Goal: Information Seeking & Learning: Learn about a topic

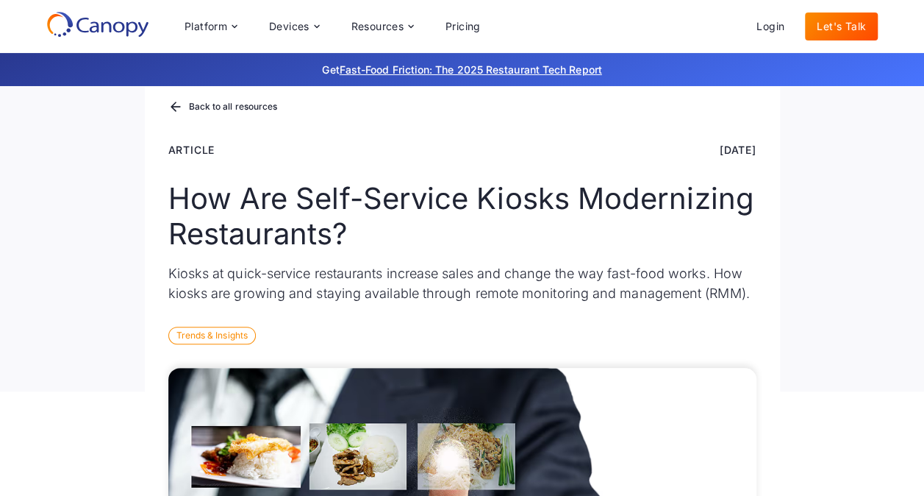
scroll to position [65, 0]
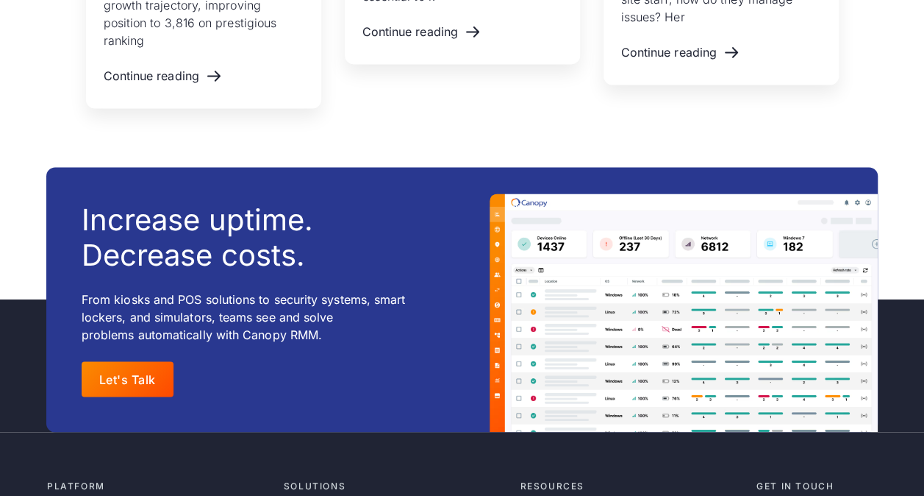
scroll to position [9638, 0]
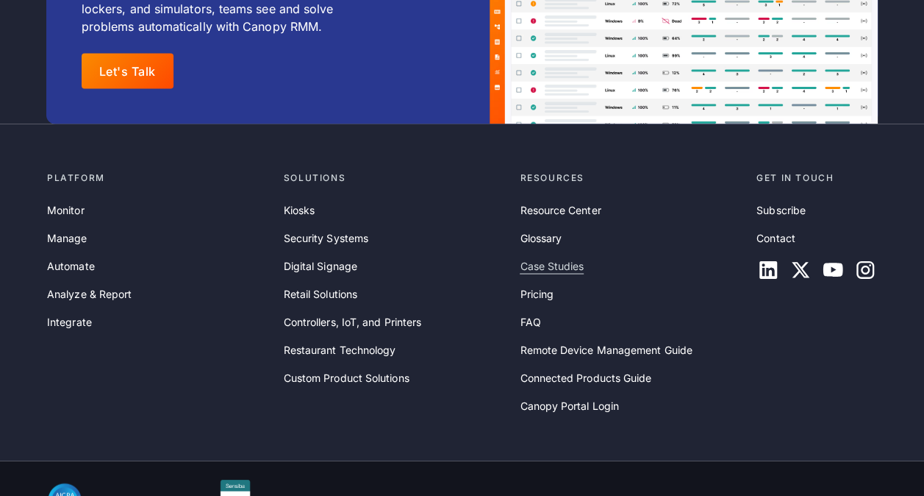
click at [540, 257] on link "Case Studies" at bounding box center [552, 265] width 64 height 16
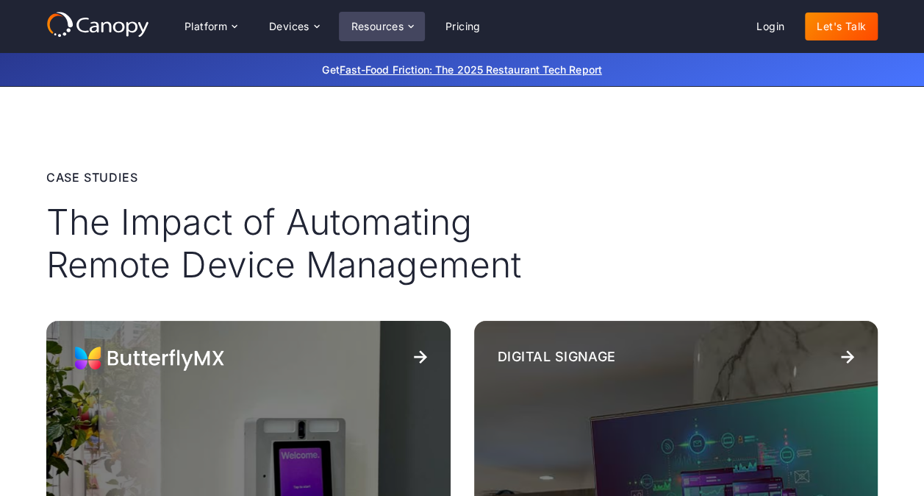
click at [409, 27] on icon at bounding box center [411, 27] width 12 height 12
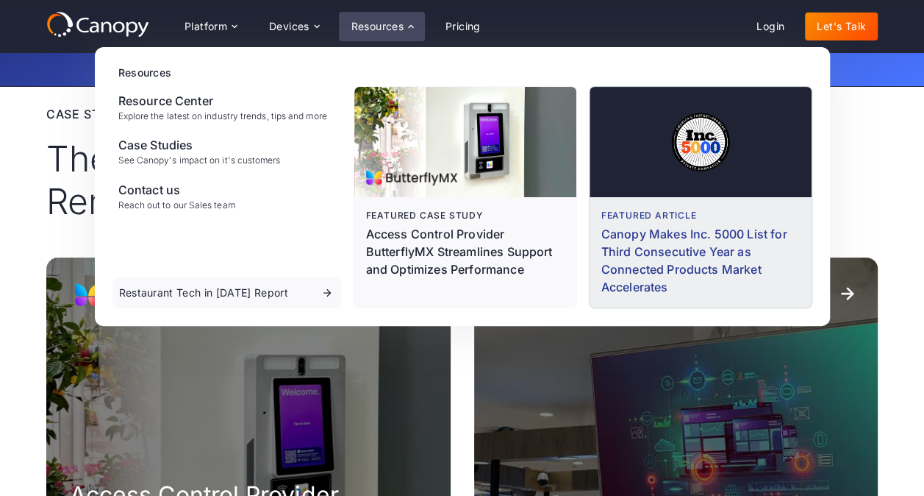
scroll to position [62, 0]
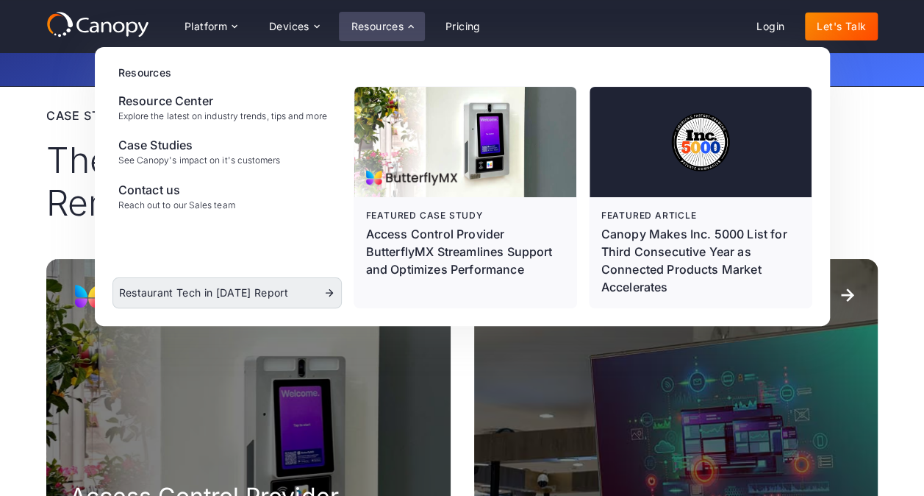
click at [318, 298] on link "Restaurant Tech in [DATE] Report" at bounding box center [227, 292] width 229 height 31
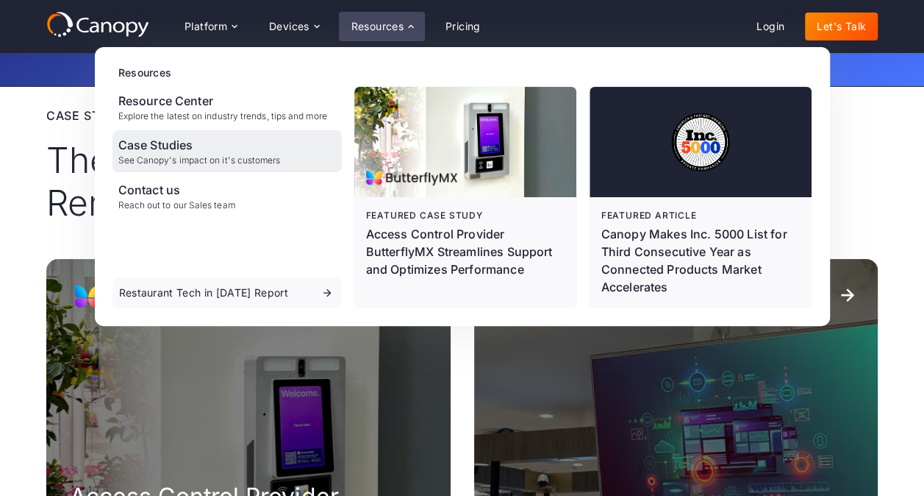
click at [221, 154] on div "Case Studies See Canopy's impact on it's customers" at bounding box center [199, 150] width 163 height 29
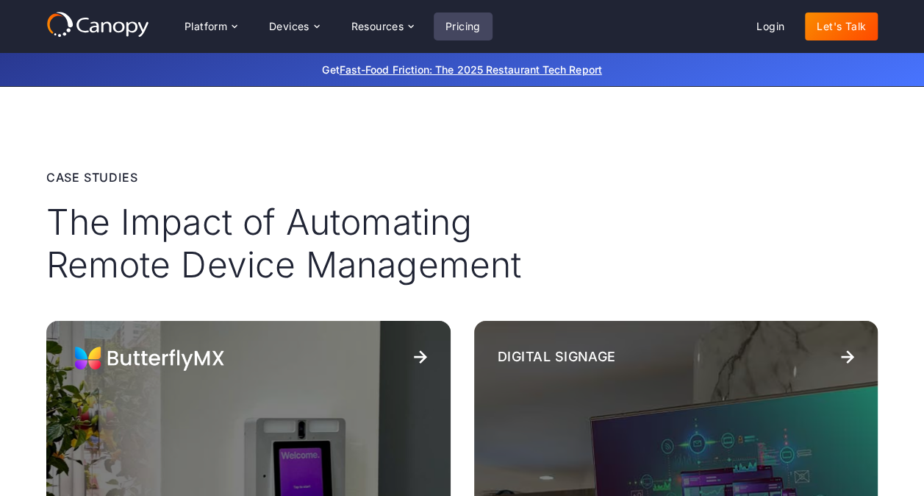
click at [471, 24] on link "Pricing" at bounding box center [463, 27] width 59 height 28
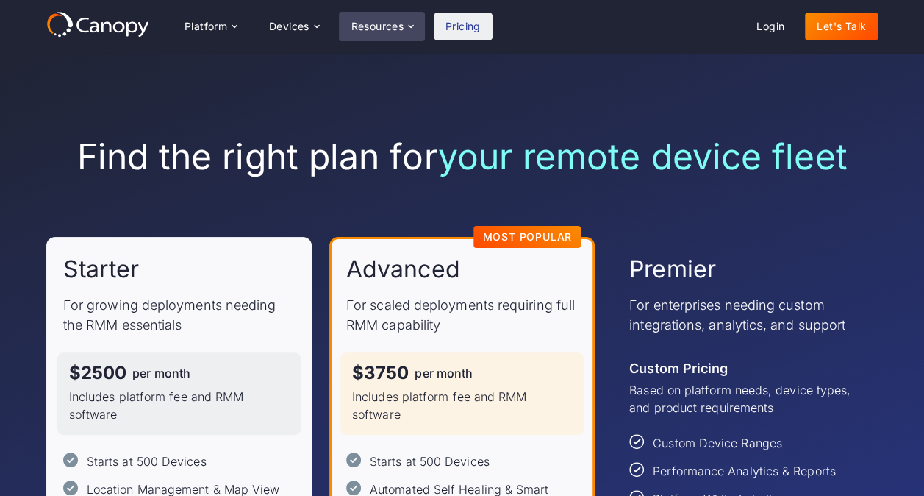
click at [396, 18] on div "Resources" at bounding box center [381, 26] width 85 height 29
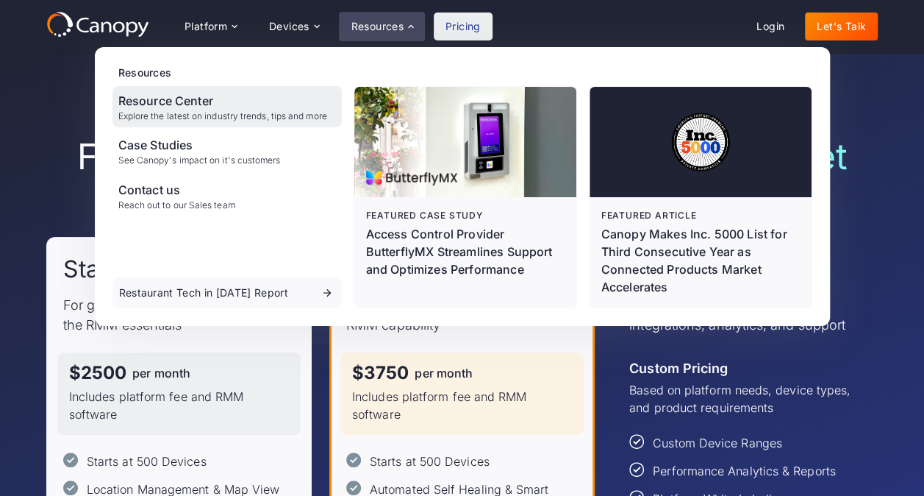
click at [238, 125] on div "Resource Center Explore the latest on industry trends, tips and more" at bounding box center [227, 106] width 229 height 41
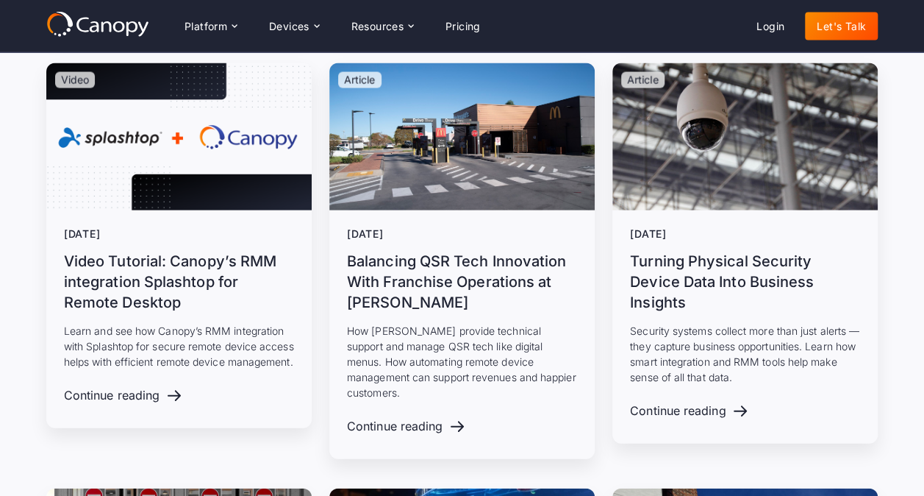
scroll to position [1389, 0]
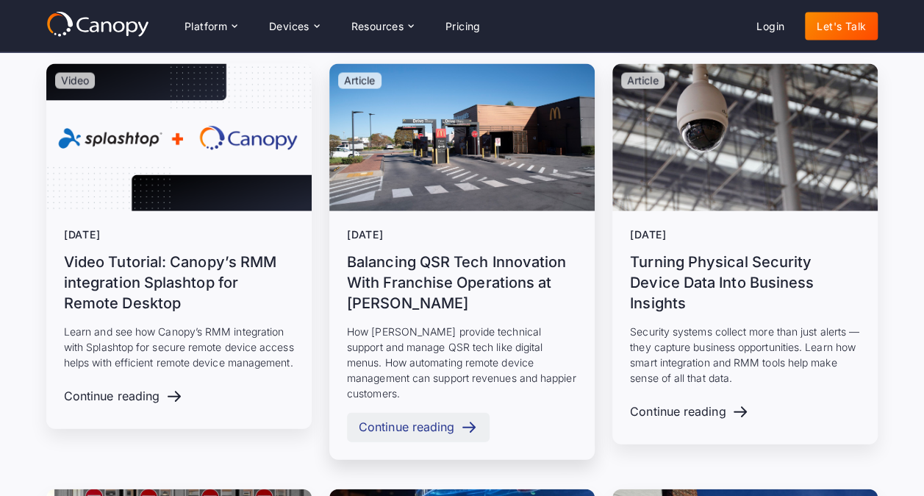
click at [434, 420] on div "Continue reading" at bounding box center [407, 427] width 96 height 14
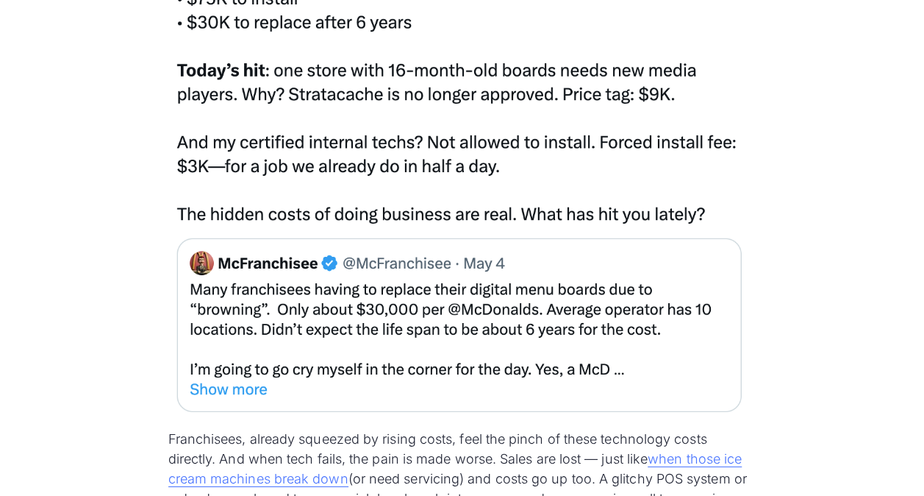
scroll to position [2309, 0]
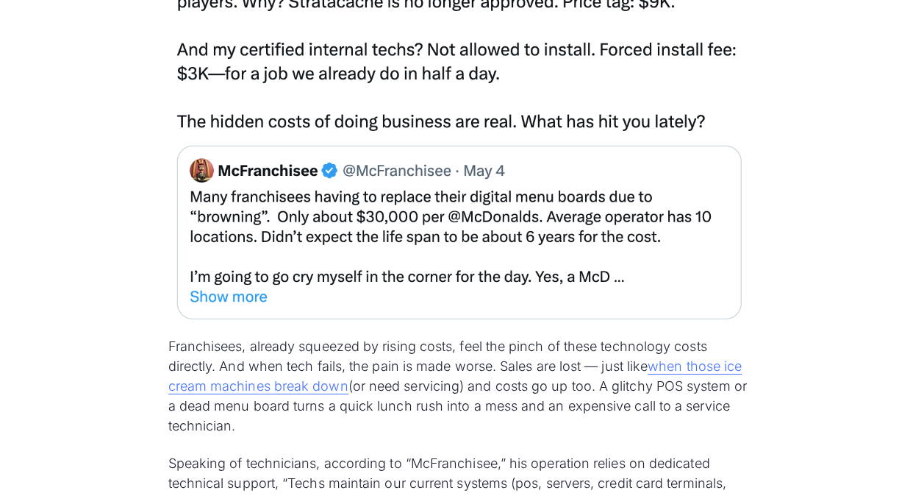
click at [216, 293] on img at bounding box center [462, 17] width 588 height 621
click at [249, 299] on img at bounding box center [462, 17] width 588 height 621
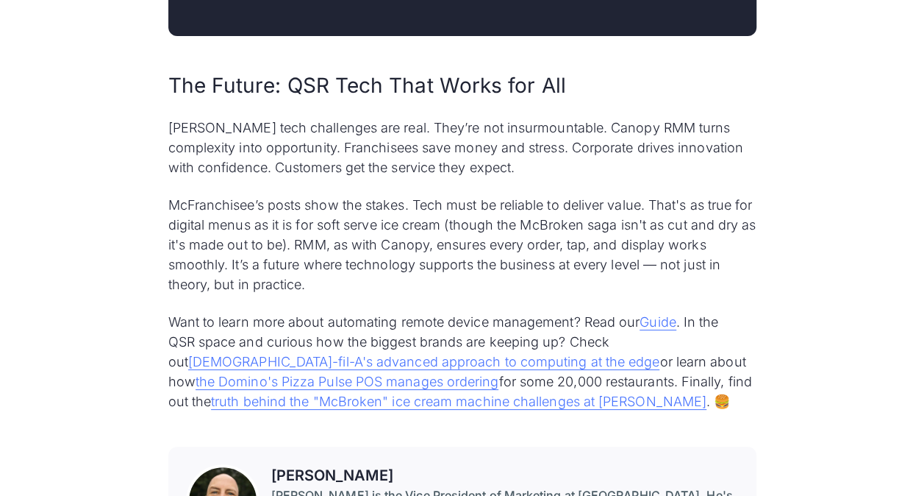
scroll to position [8418, 0]
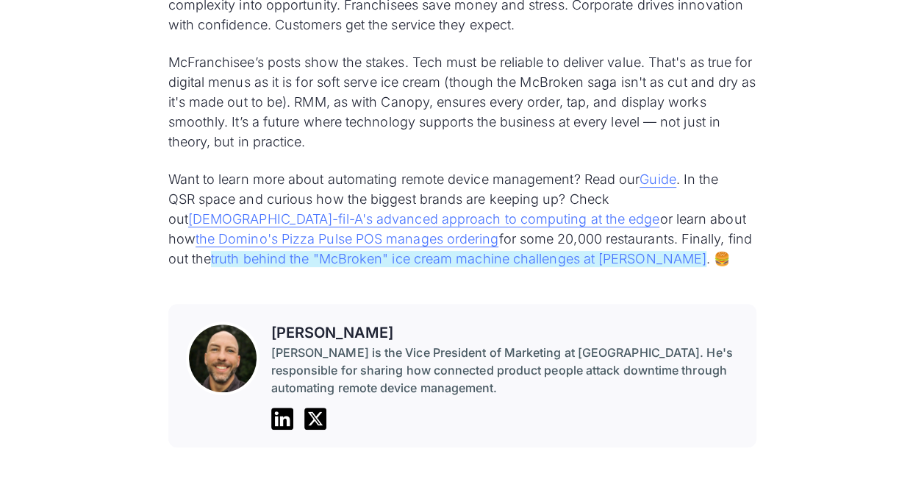
click at [668, 251] on link "truth behind the "McBroken" ice cream machine challenges at [PERSON_NAME]" at bounding box center [459, 259] width 496 height 16
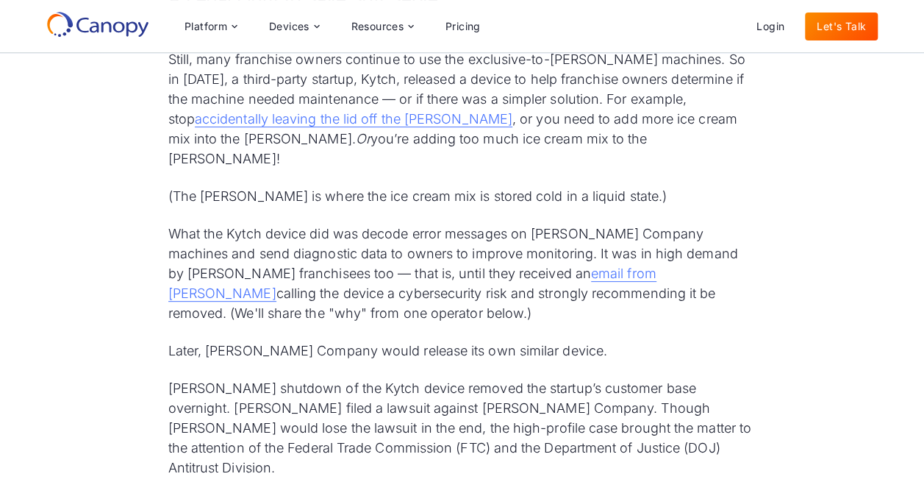
scroll to position [2840, 0]
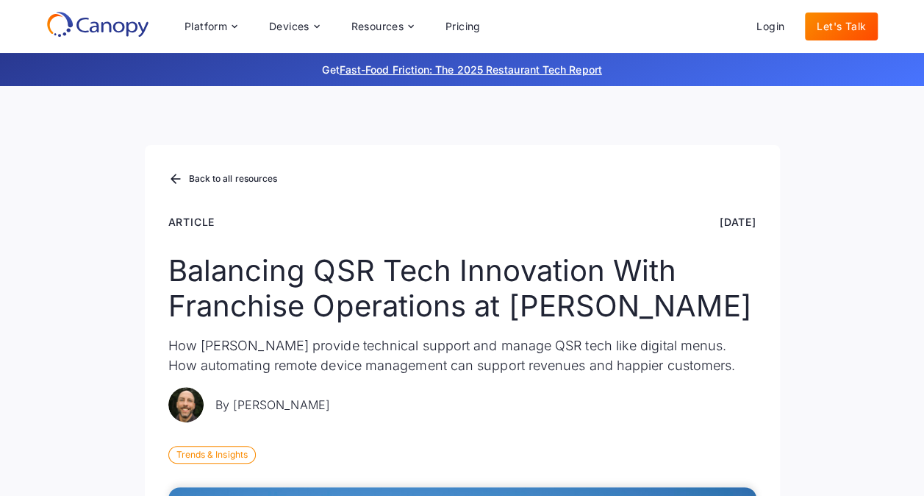
scroll to position [5451, 0]
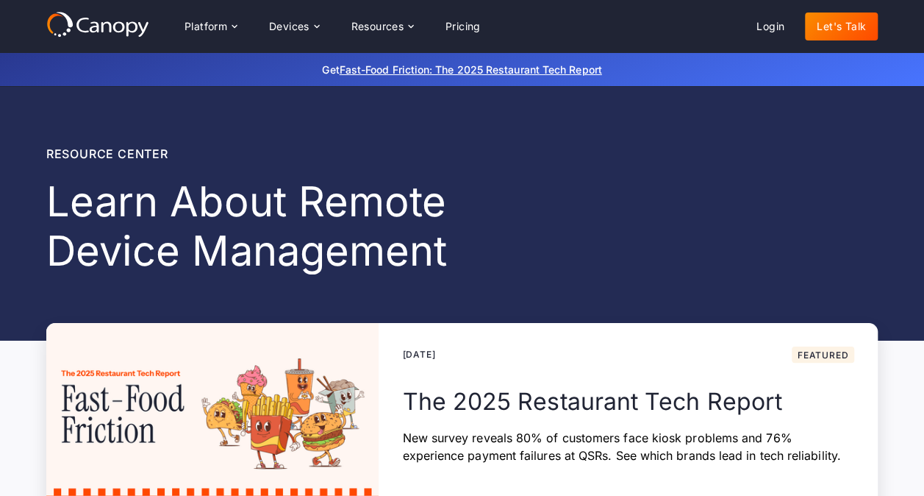
click at [647, 397] on h2 "The 2025 Restaurant Tech Report" at bounding box center [628, 401] width 452 height 31
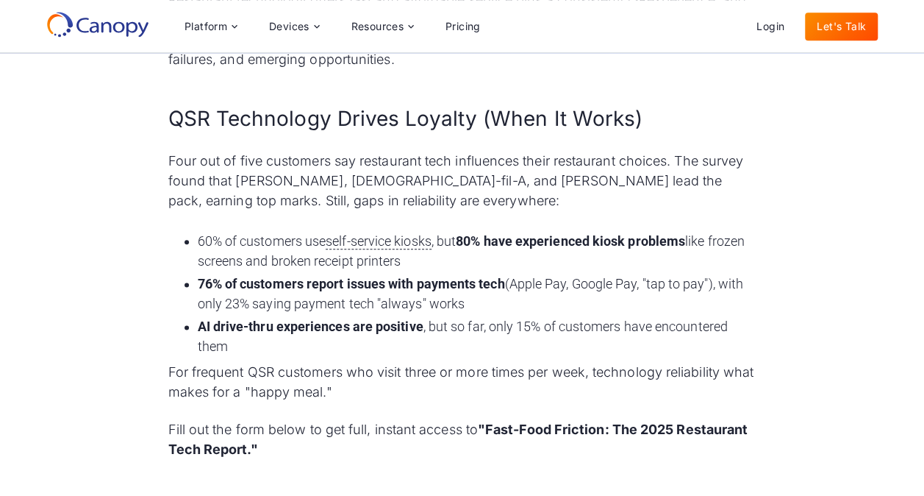
scroll to position [782, 0]
